Goal: Information Seeking & Learning: Learn about a topic

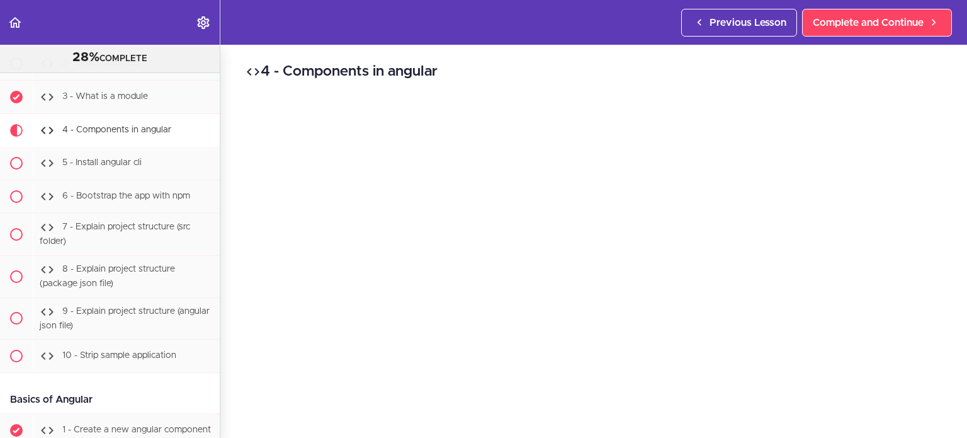
scroll to position [25, 0]
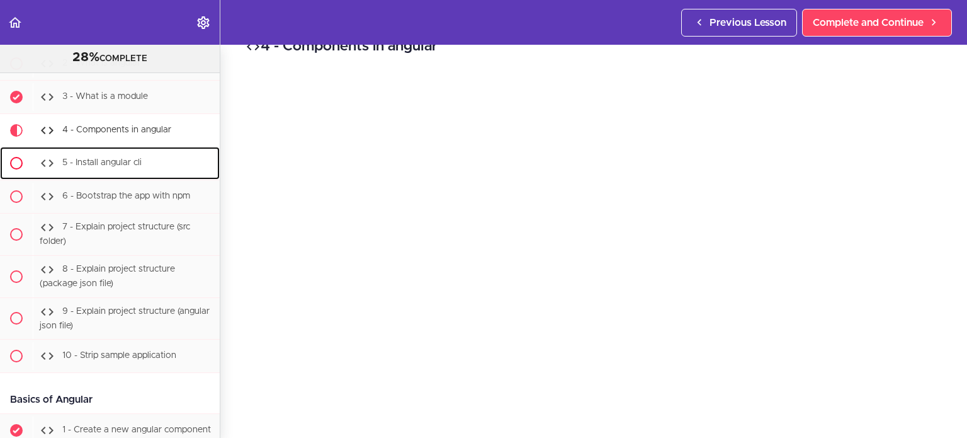
click at [119, 158] on span "5 - Install angular cli" at bounding box center [101, 162] width 79 height 9
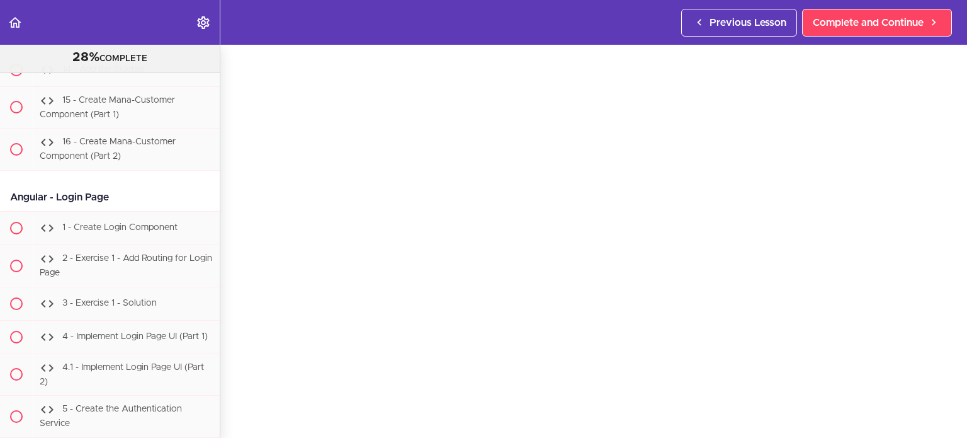
scroll to position [24669, 0]
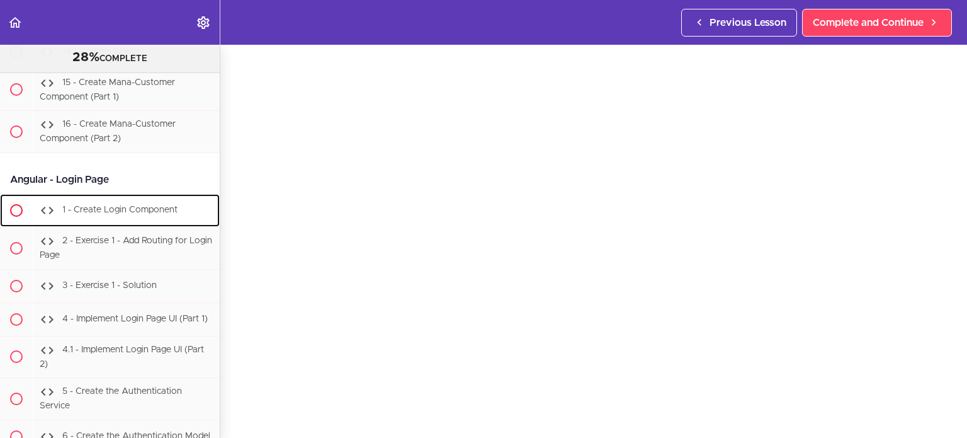
click at [126, 214] on span "1 - Create Login Component" at bounding box center [119, 209] width 115 height 9
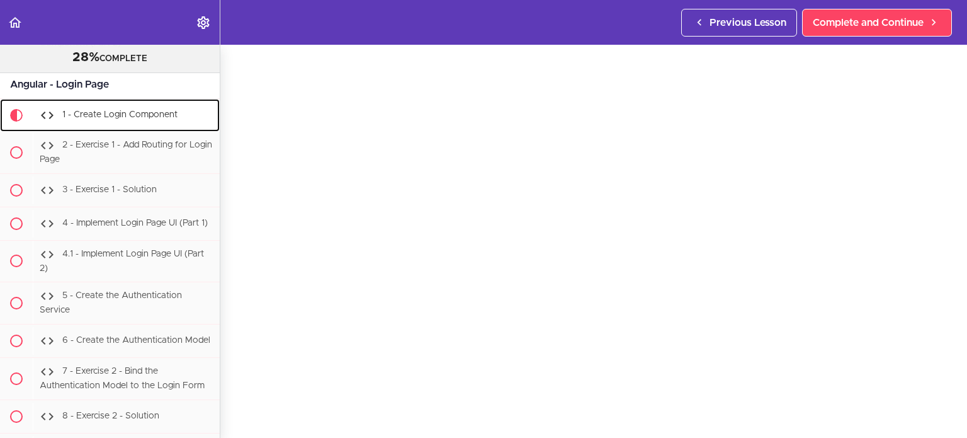
scroll to position [24776, 0]
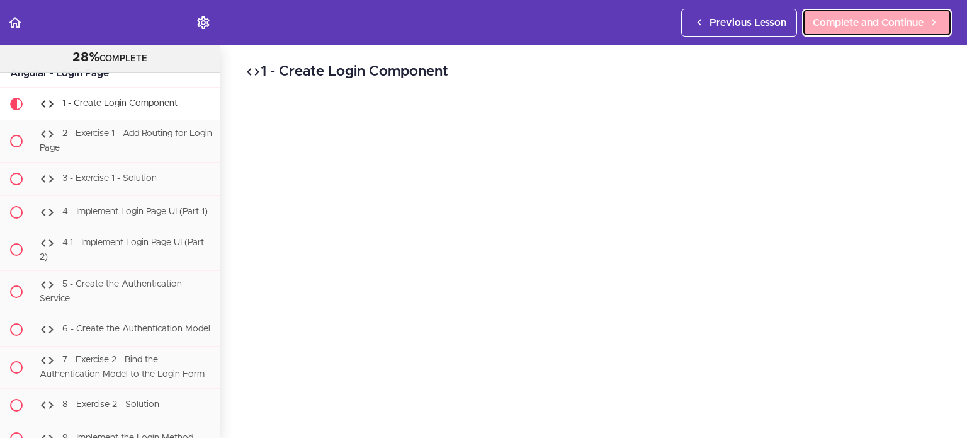
click at [861, 17] on span "Complete and Continue" at bounding box center [868, 22] width 111 height 15
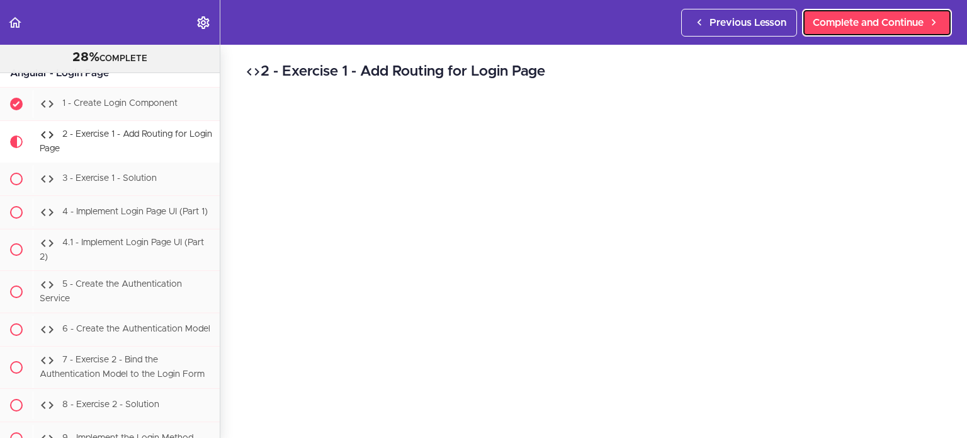
scroll to position [24809, 0]
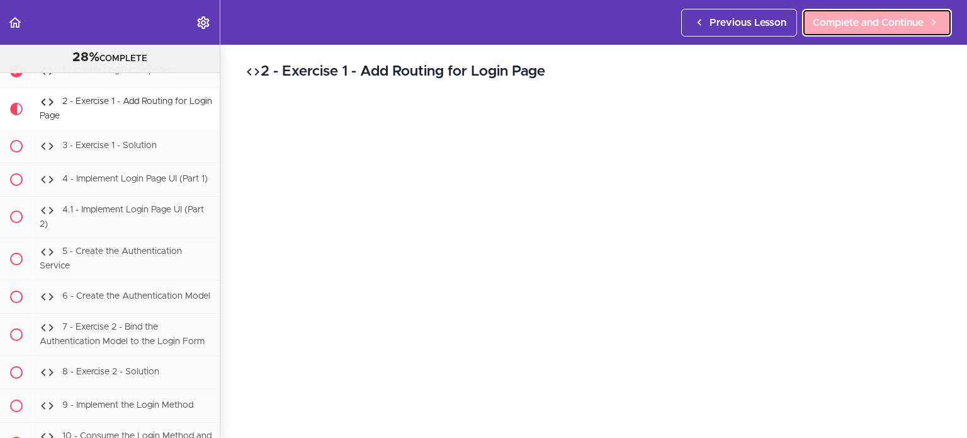
click at [859, 15] on span "Complete and Continue" at bounding box center [868, 22] width 111 height 15
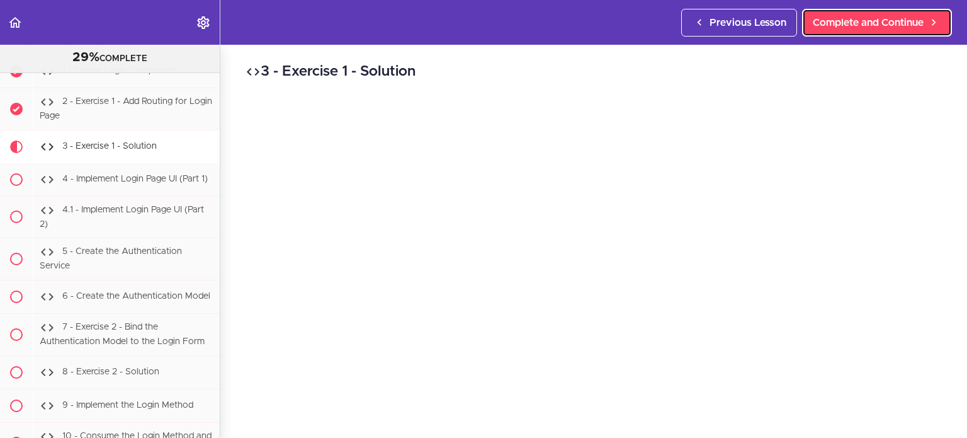
scroll to position [24850, 0]
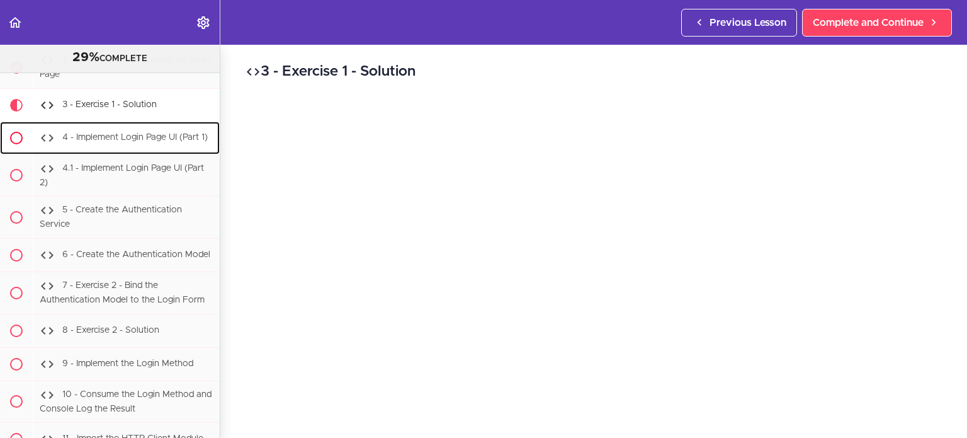
click at [142, 130] on div "4 - Implement Login Page UI (Part 1)" at bounding box center [126, 138] width 187 height 28
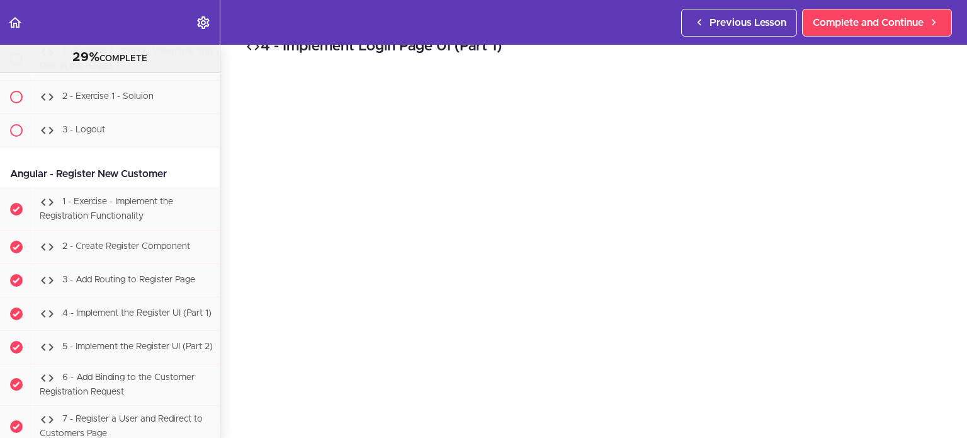
scroll to position [27938, 0]
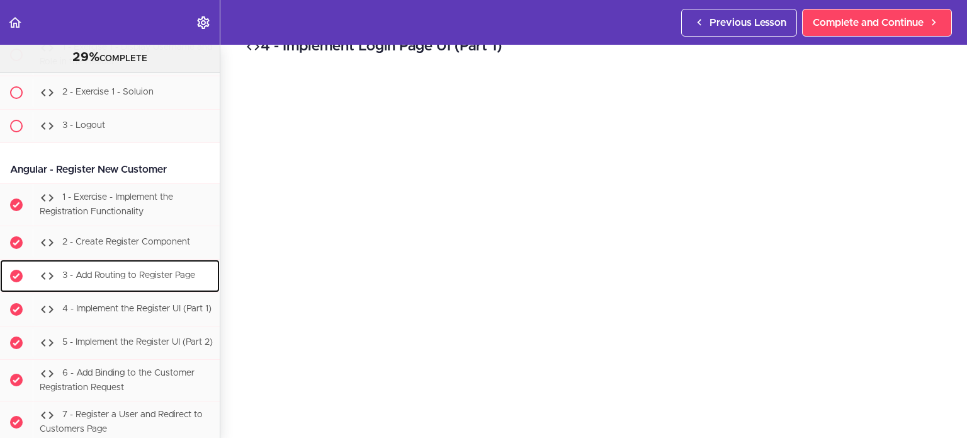
click at [143, 280] on span "3 - Add Routing to Register Page" at bounding box center [128, 275] width 133 height 9
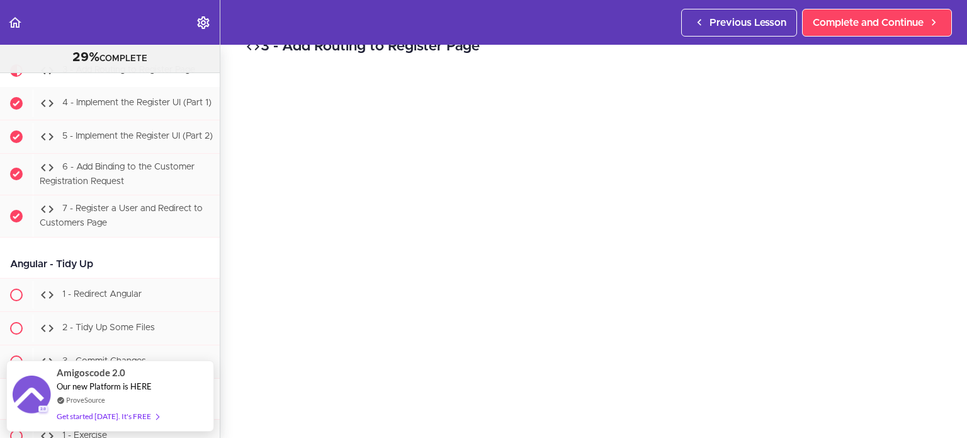
scroll to position [50, 0]
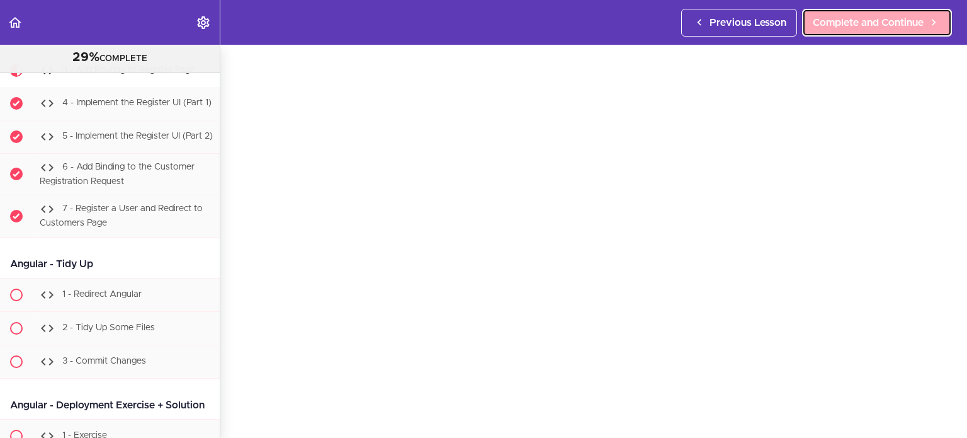
click at [850, 27] on span "Complete and Continue" at bounding box center [868, 22] width 111 height 15
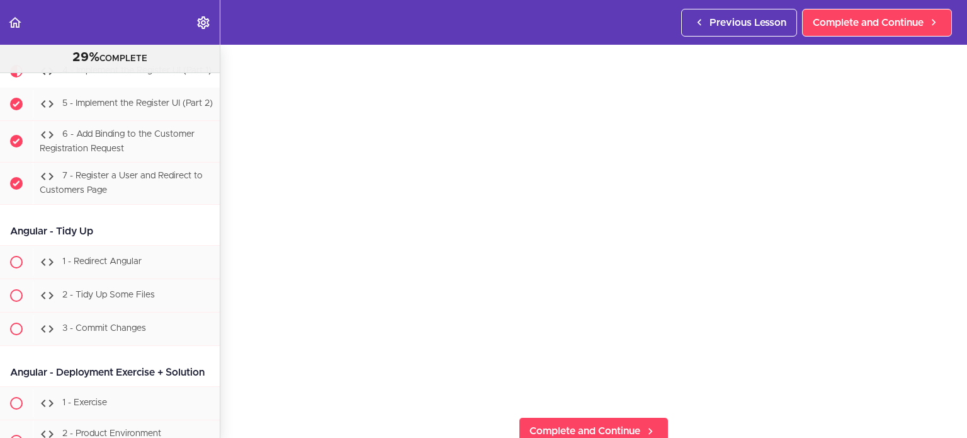
scroll to position [101, 0]
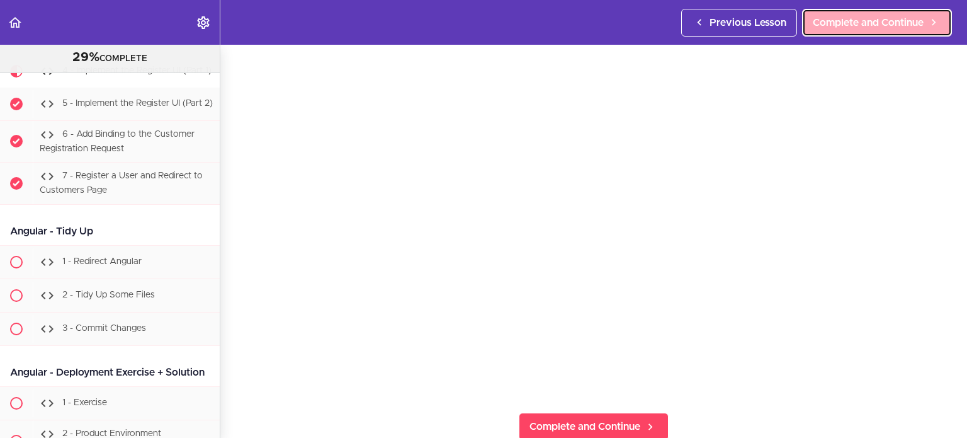
click at [834, 26] on span "Complete and Continue" at bounding box center [868, 22] width 111 height 15
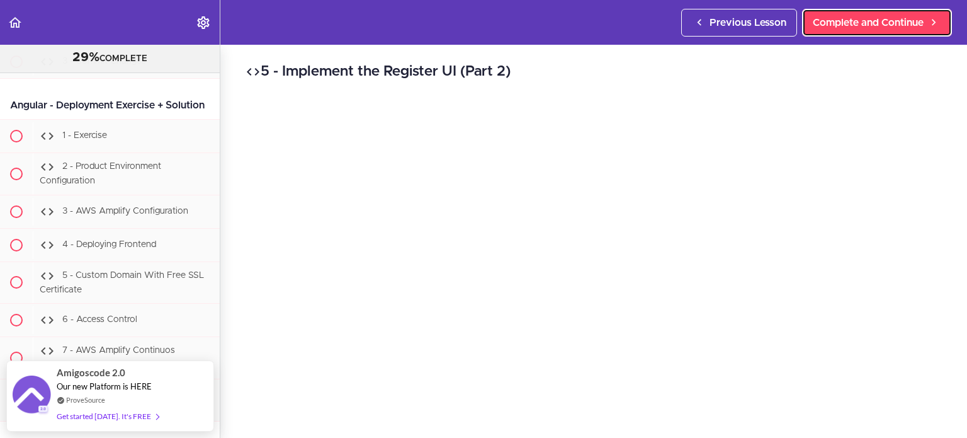
scroll to position [28446, 0]
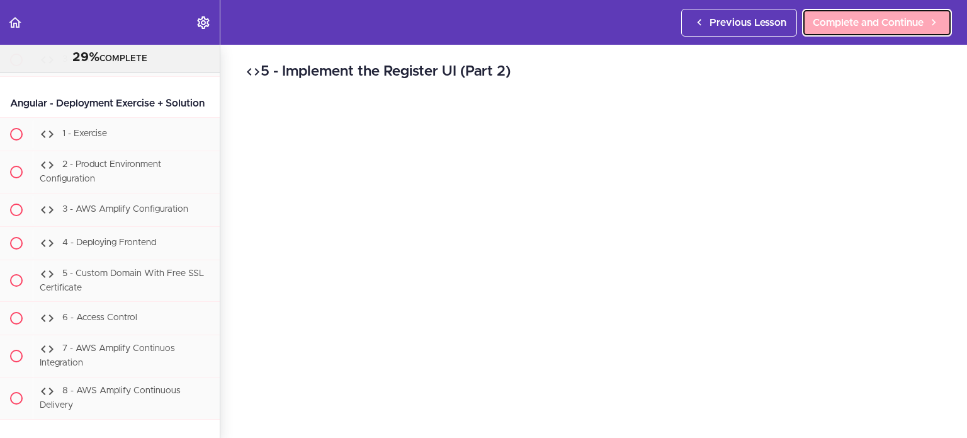
click at [849, 29] on span "Complete and Continue" at bounding box center [868, 22] width 111 height 15
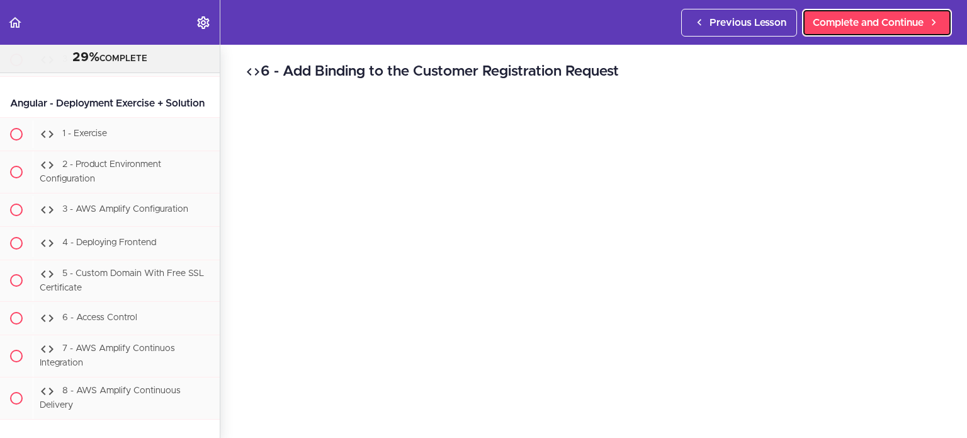
scroll to position [28260, 0]
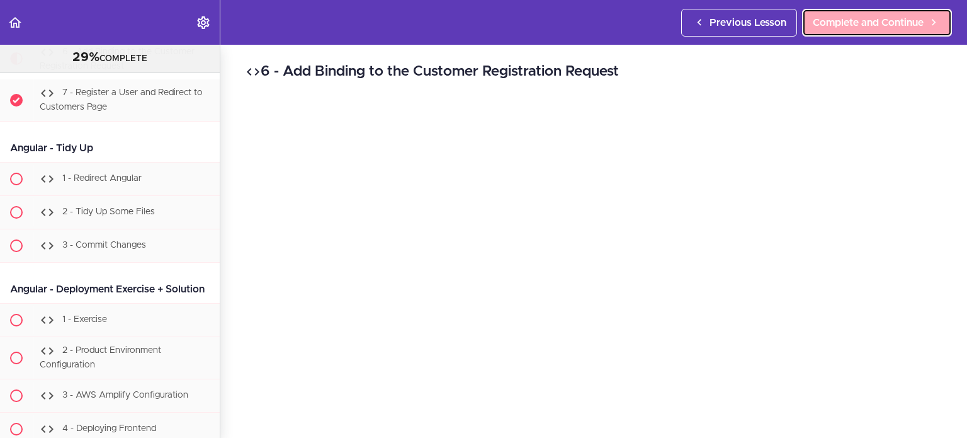
click at [858, 19] on span "Complete and Continue" at bounding box center [868, 22] width 111 height 15
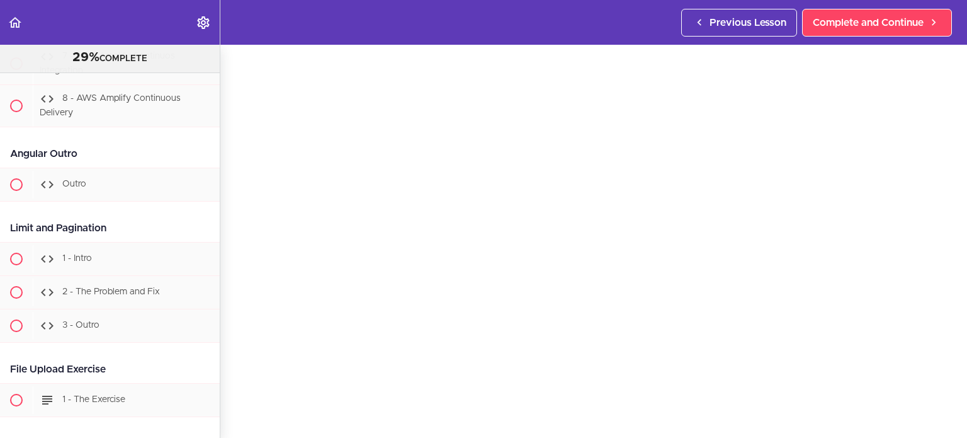
scroll to position [28755, 0]
